Goal: Navigation & Orientation: Find specific page/section

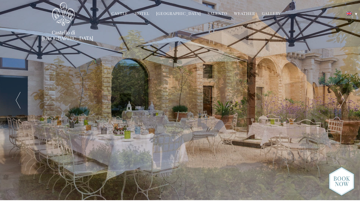
click at [140, 12] on link "Hotel" at bounding box center [142, 14] width 15 height 6
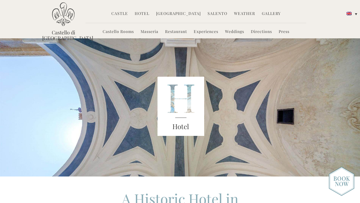
click at [141, 13] on link "Hotel" at bounding box center [142, 14] width 15 height 6
click at [118, 32] on link "Castello Rooms" at bounding box center [118, 32] width 31 height 6
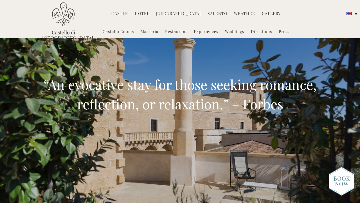
click at [117, 32] on link "Castello Rooms" at bounding box center [118, 32] width 31 height 6
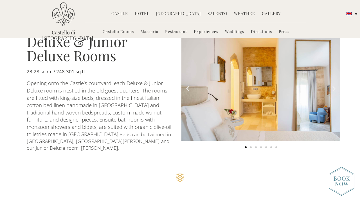
scroll to position [299, 0]
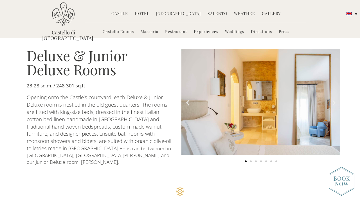
click at [333, 100] on icon "Next slide" at bounding box center [334, 102] width 7 height 7
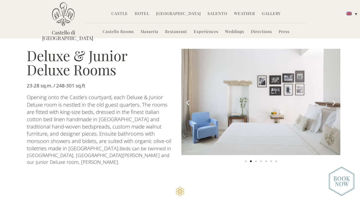
click at [333, 100] on icon "Next slide" at bounding box center [334, 102] width 7 height 7
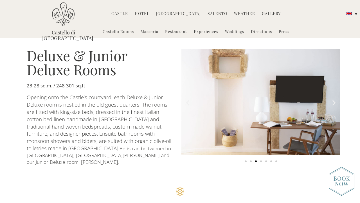
click at [335, 99] on icon "Next slide" at bounding box center [334, 102] width 7 height 7
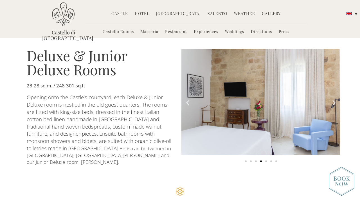
click at [335, 99] on icon "Next slide" at bounding box center [334, 102] width 7 height 7
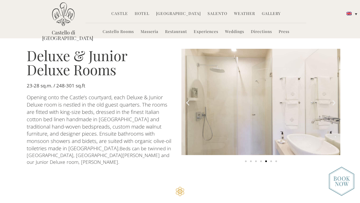
click at [335, 99] on icon "Next slide" at bounding box center [334, 102] width 7 height 7
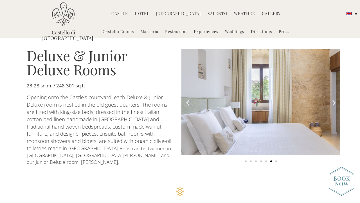
click at [335, 99] on icon "Next slide" at bounding box center [334, 102] width 7 height 7
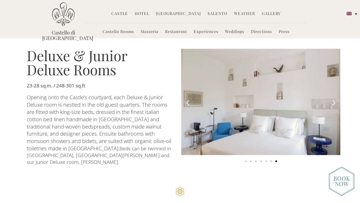
click at [335, 99] on icon "Next slide" at bounding box center [334, 102] width 7 height 7
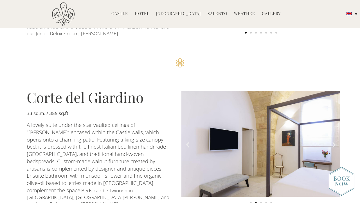
scroll to position [427, 0]
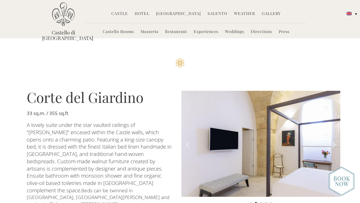
click at [334, 141] on icon "Next slide" at bounding box center [334, 144] width 7 height 7
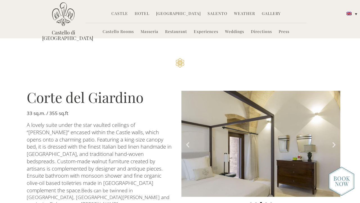
click at [334, 141] on icon "Next slide" at bounding box center [334, 144] width 7 height 7
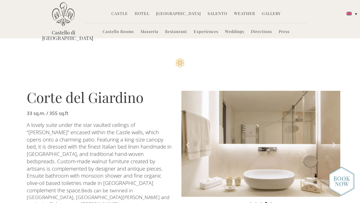
click at [334, 141] on icon "Next slide" at bounding box center [334, 144] width 7 height 7
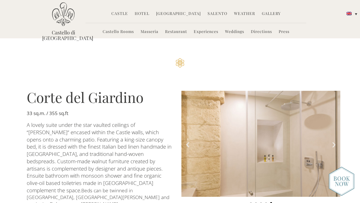
click at [334, 141] on icon "Next slide" at bounding box center [334, 144] width 7 height 7
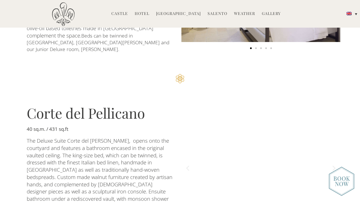
scroll to position [593, 0]
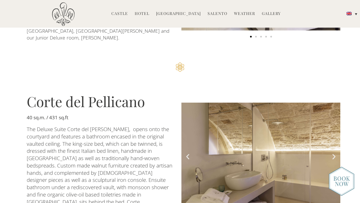
click at [334, 153] on icon "Next slide" at bounding box center [334, 156] width 7 height 7
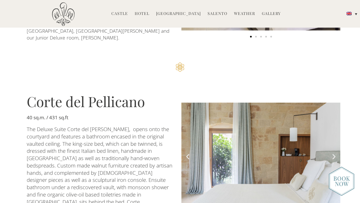
click at [334, 153] on icon "Next slide" at bounding box center [334, 156] width 7 height 7
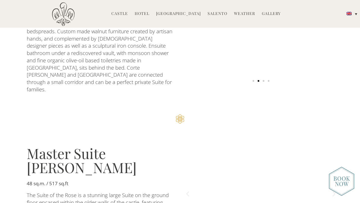
scroll to position [764, 0]
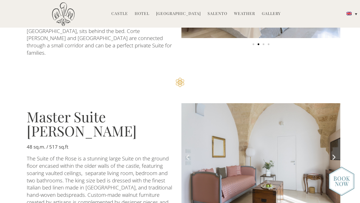
click at [335, 153] on icon "Next slide" at bounding box center [334, 156] width 7 height 7
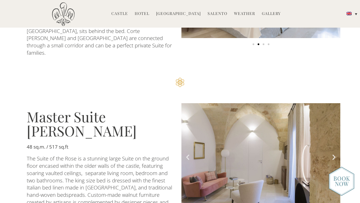
click at [335, 153] on icon "Next slide" at bounding box center [334, 156] width 7 height 7
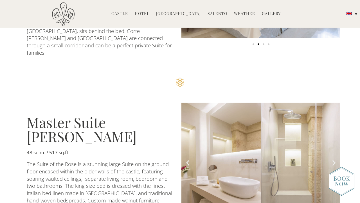
click at [335, 116] on div "Carousel | Horizontal scrolling: Arrow Left & Right" at bounding box center [260, 166] width 159 height 128
click at [335, 159] on icon "Next slide" at bounding box center [334, 162] width 7 height 7
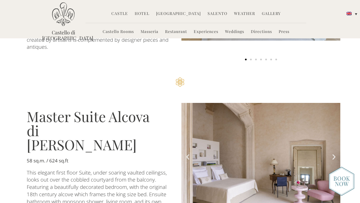
scroll to position [931, 0]
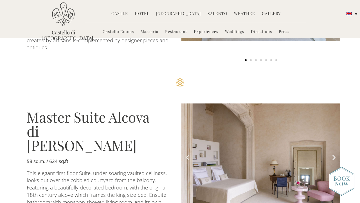
click at [333, 153] on icon "Next slide" at bounding box center [334, 156] width 7 height 7
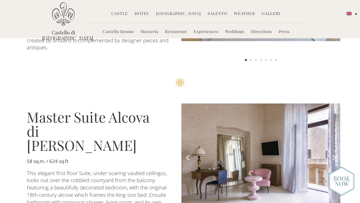
click at [333, 153] on icon "Next slide" at bounding box center [334, 156] width 7 height 7
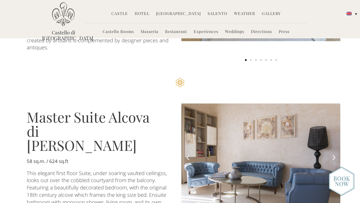
click at [333, 153] on icon "Next slide" at bounding box center [334, 156] width 7 height 7
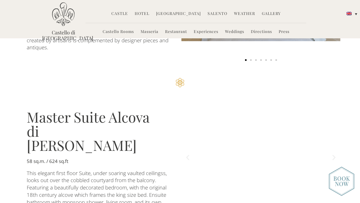
click at [333, 153] on icon "Next slide" at bounding box center [334, 156] width 7 height 7
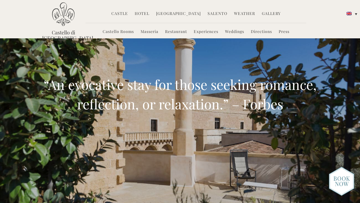
scroll to position [0, 0]
click at [117, 33] on link "Castello Rooms" at bounding box center [118, 32] width 31 height 6
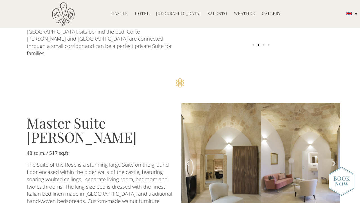
scroll to position [764, 0]
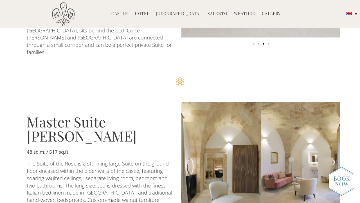
click at [335, 158] on icon "Next slide" at bounding box center [334, 161] width 7 height 7
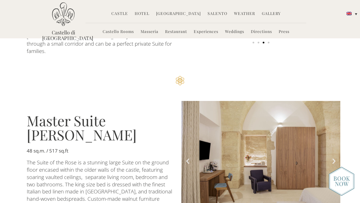
scroll to position [765, 0]
click at [333, 157] on icon "Next slide" at bounding box center [334, 160] width 7 height 7
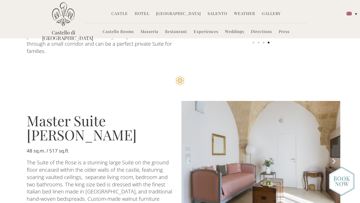
click at [333, 157] on icon "Next slide" at bounding box center [334, 160] width 7 height 7
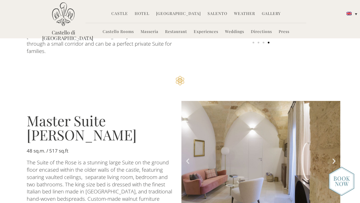
click at [333, 157] on icon "Next slide" at bounding box center [334, 160] width 7 height 7
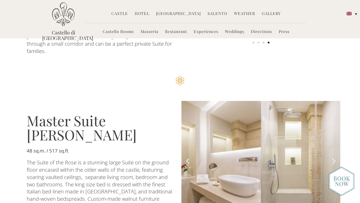
click at [333, 157] on icon "Next slide" at bounding box center [334, 160] width 7 height 7
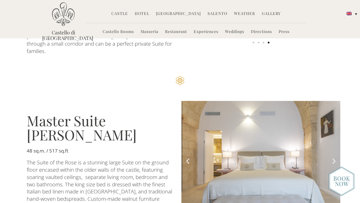
click at [333, 157] on icon "Next slide" at bounding box center [334, 160] width 7 height 7
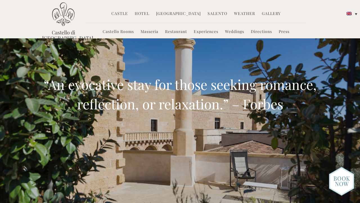
scroll to position [0, 0]
click at [123, 15] on link "Castle" at bounding box center [119, 14] width 17 height 6
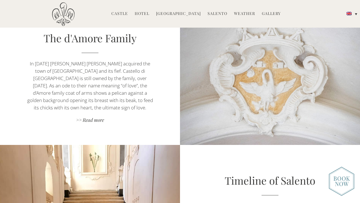
scroll to position [930, 0]
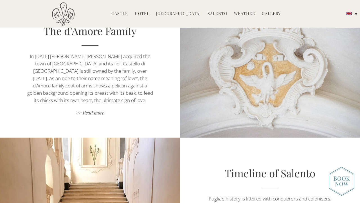
click at [124, 13] on link "Castle" at bounding box center [119, 14] width 17 height 6
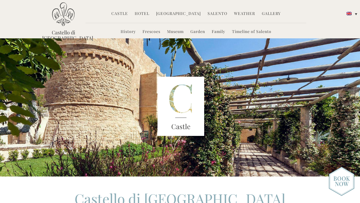
click at [121, 15] on link "Castle" at bounding box center [119, 14] width 17 height 6
click at [197, 33] on link "Garden" at bounding box center [197, 32] width 15 height 6
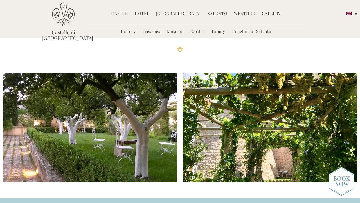
scroll to position [722, 0]
